Goal: Information Seeking & Learning: Learn about a topic

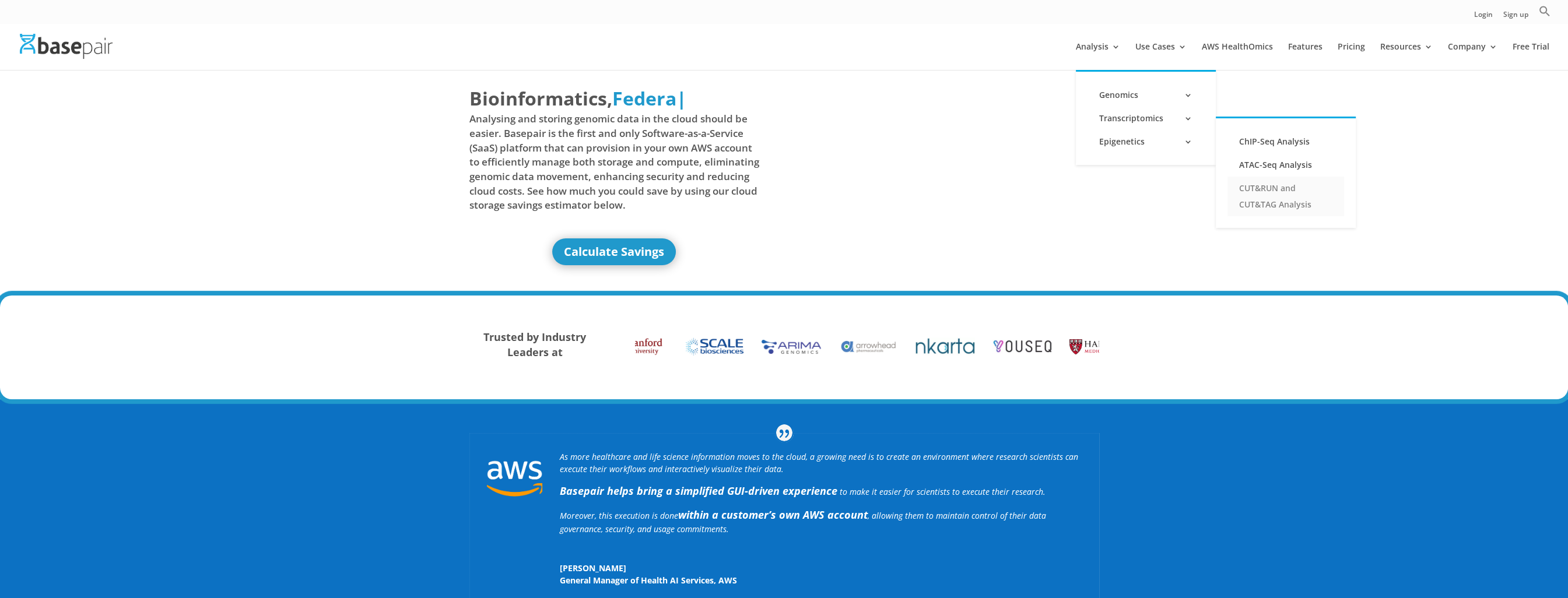
click at [1278, 184] on link "CUT&RUN and CUT&TAG Analysis" at bounding box center [1285, 197] width 116 height 39
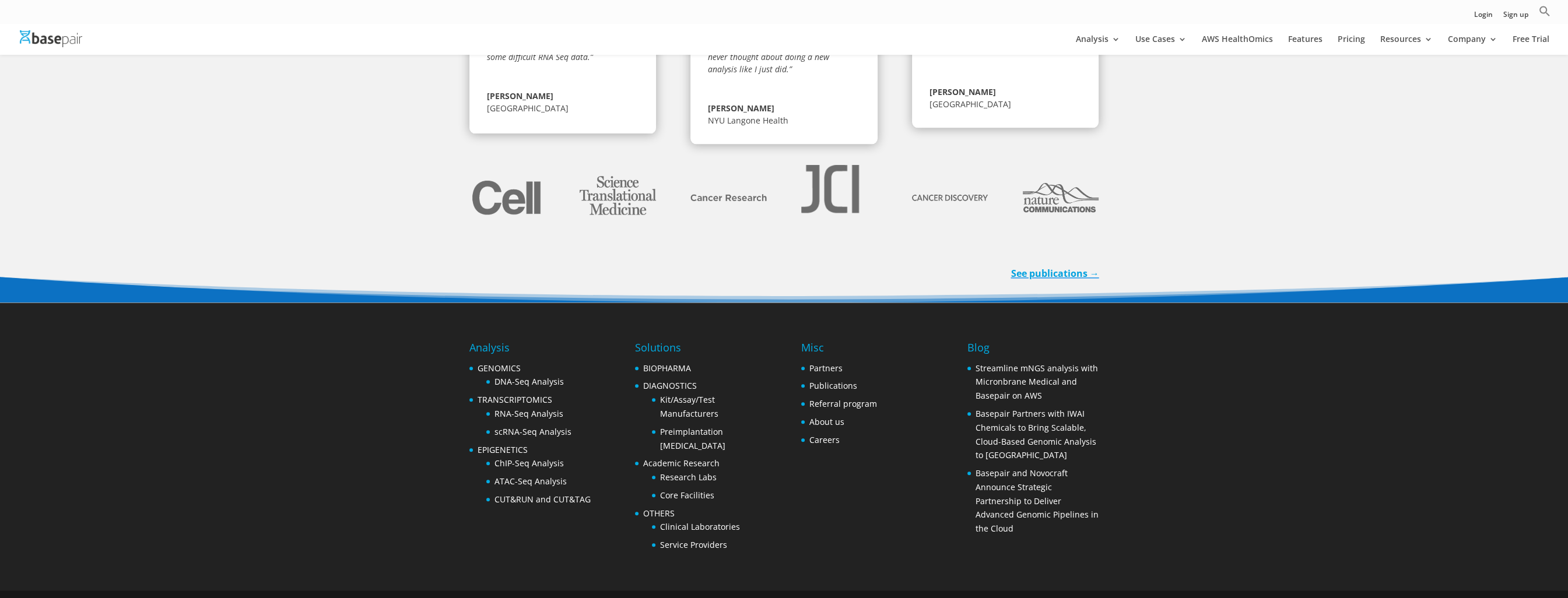
scroll to position [2313, 0]
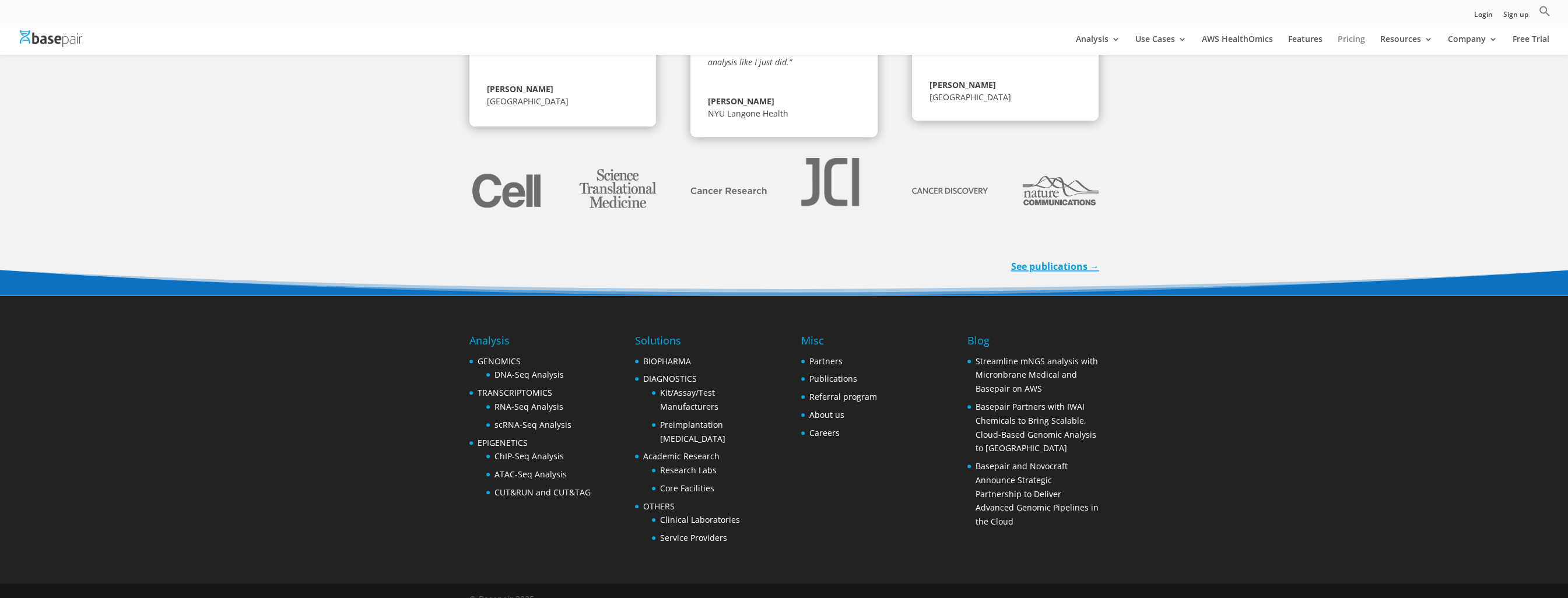
click at [1351, 35] on link "Pricing" at bounding box center [1351, 45] width 27 height 20
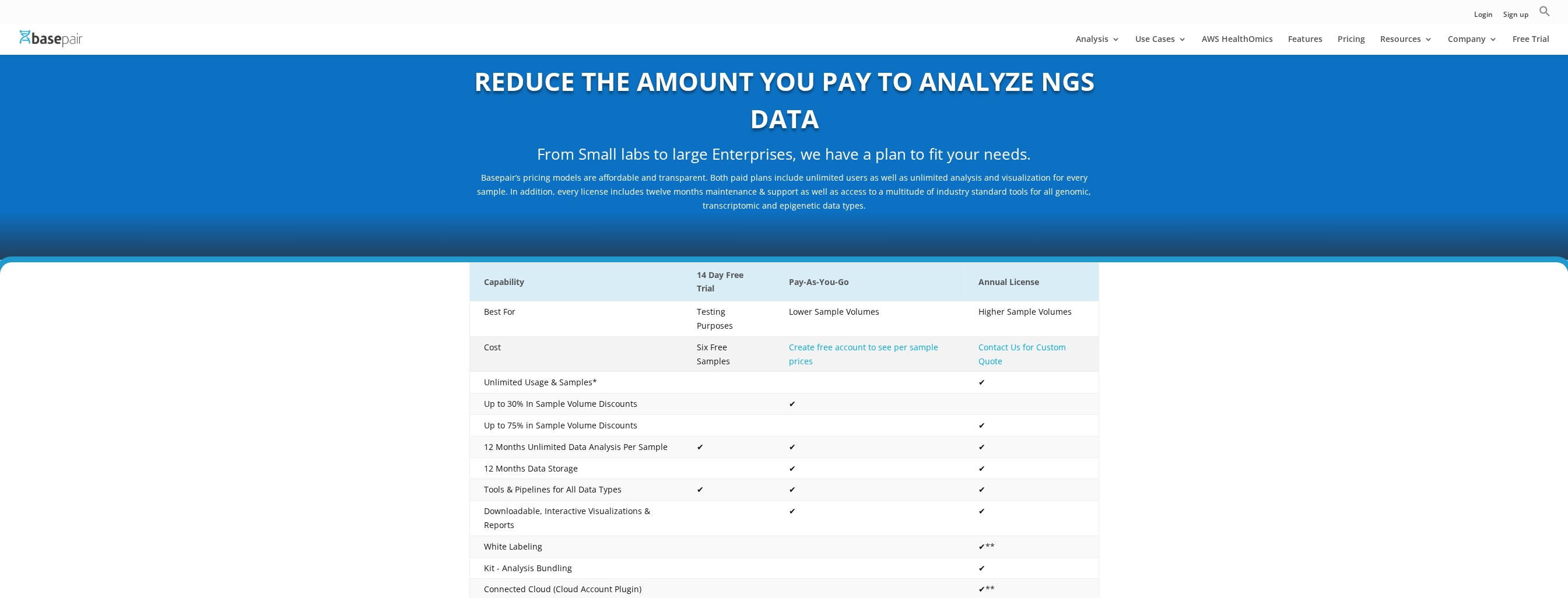
scroll to position [58, 0]
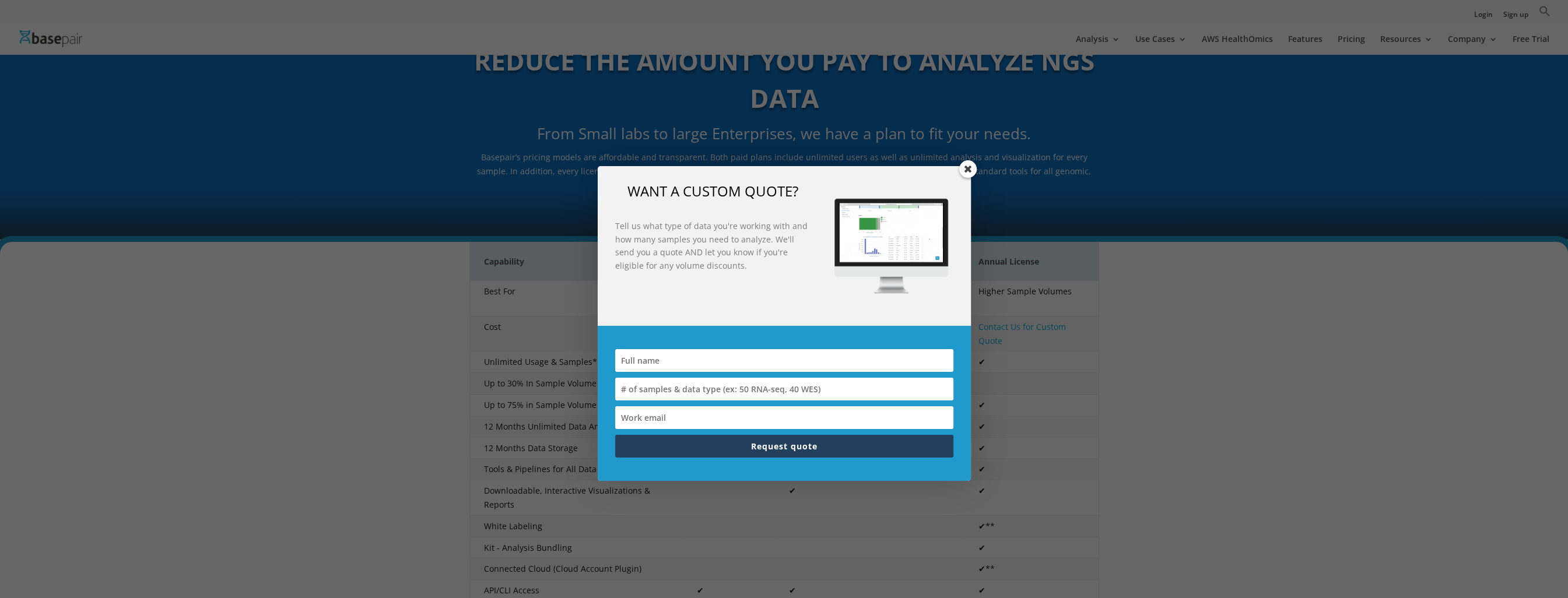
click at [969, 163] on span at bounding box center [967, 169] width 17 height 17
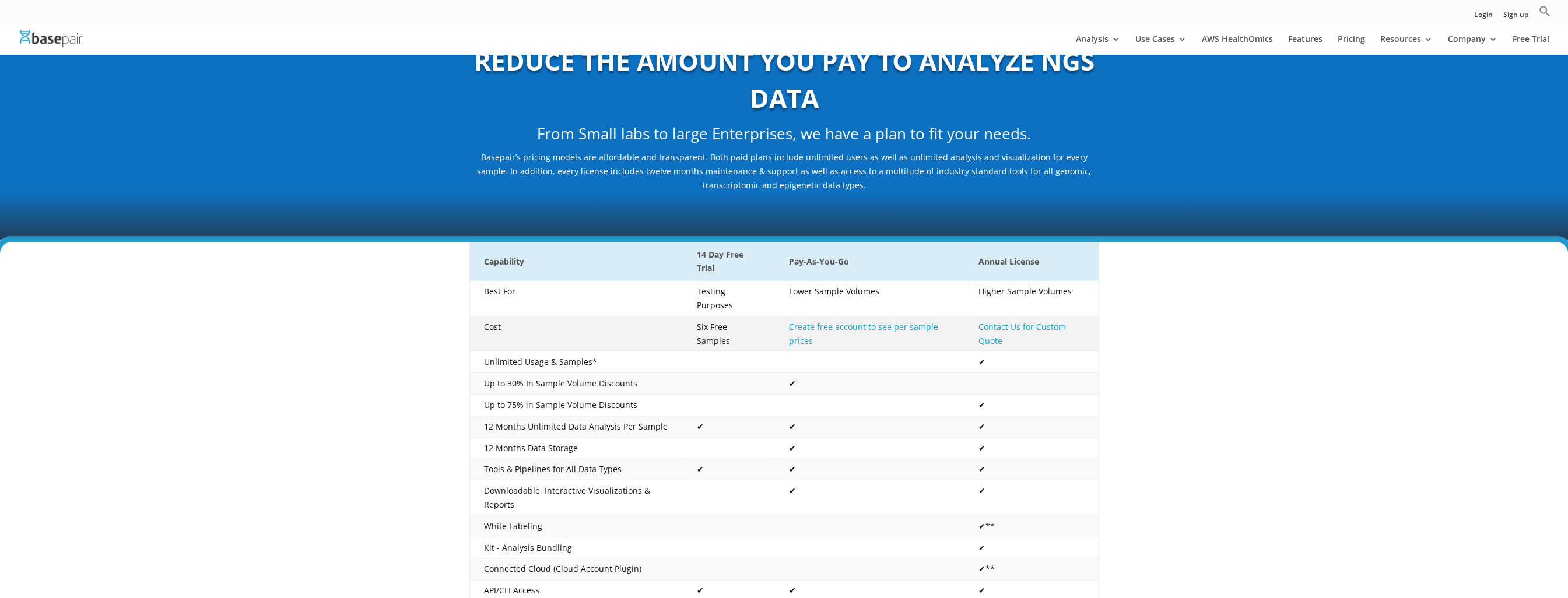
click at [844, 321] on link "Create free account to see per sample prices" at bounding box center [863, 333] width 149 height 25
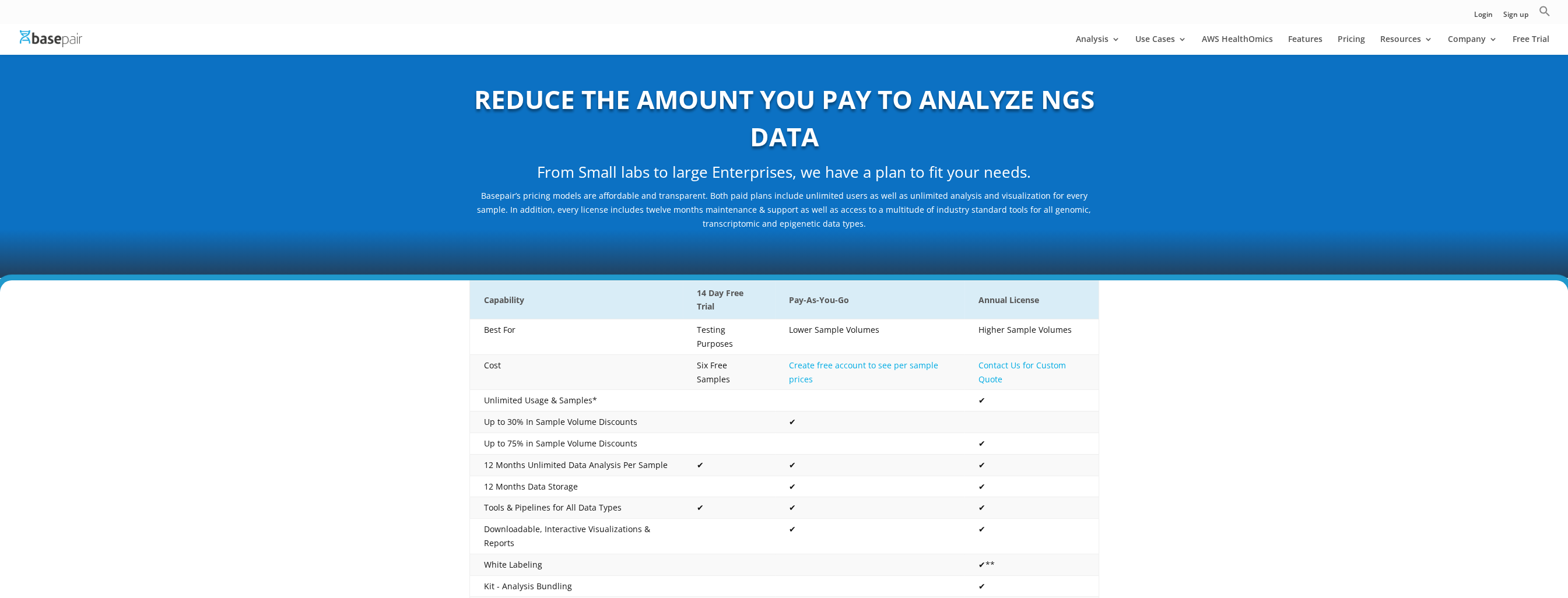
scroll to position [0, 0]
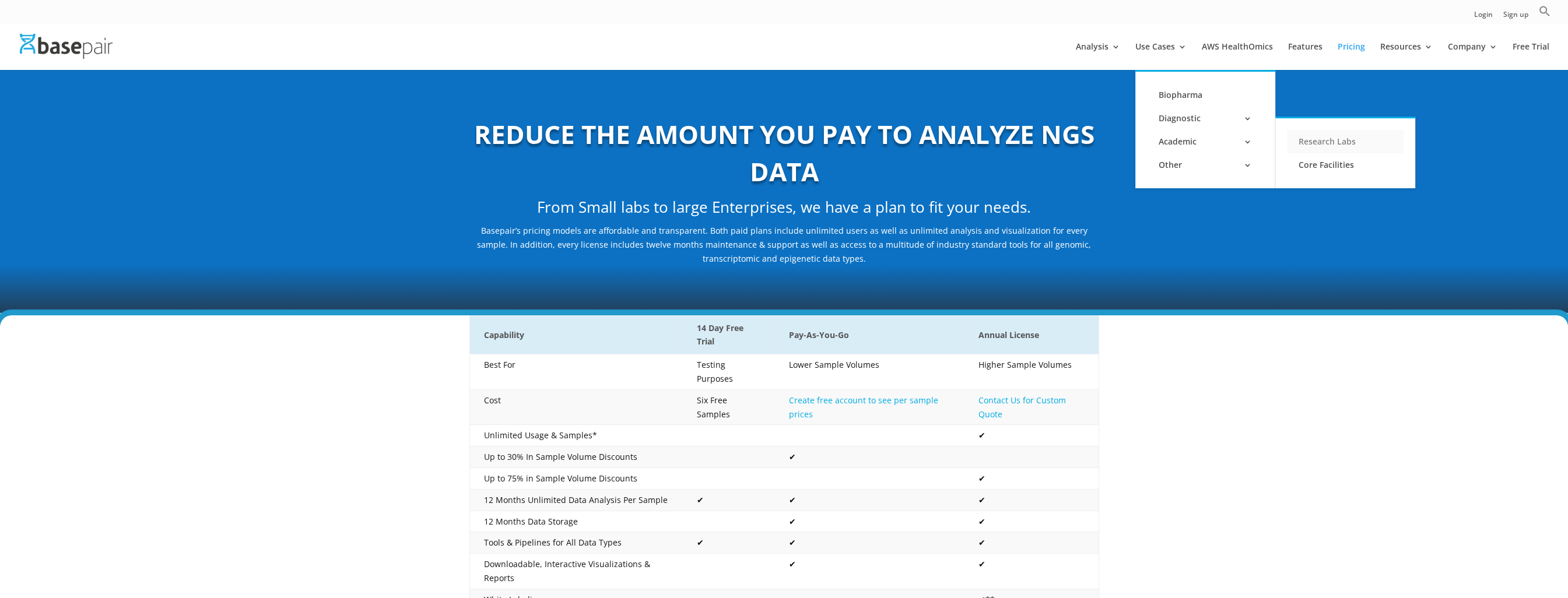
click at [1346, 144] on link "Research Labs" at bounding box center [1345, 141] width 116 height 23
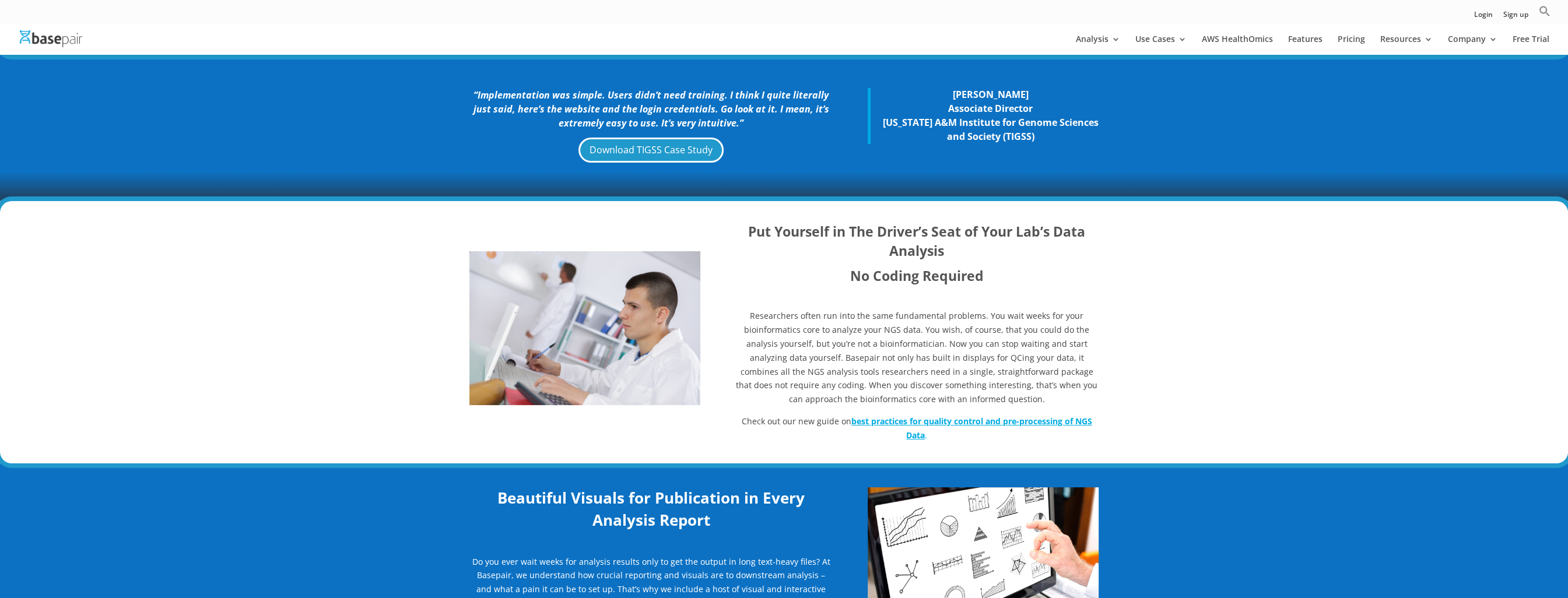
scroll to position [350, 0]
